Goal: Information Seeking & Learning: Learn about a topic

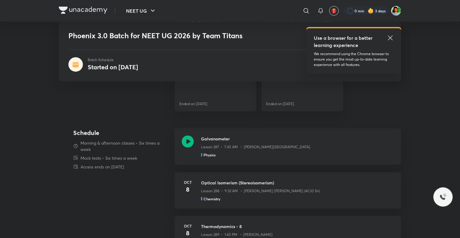
scroll to position [252, 0]
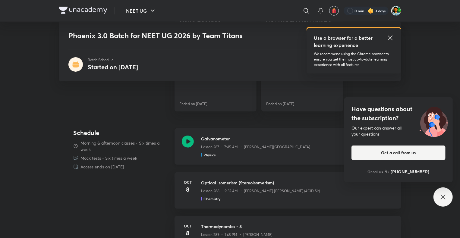
click at [188, 141] on icon at bounding box center [188, 142] width 12 height 12
